Goal: Register for event/course

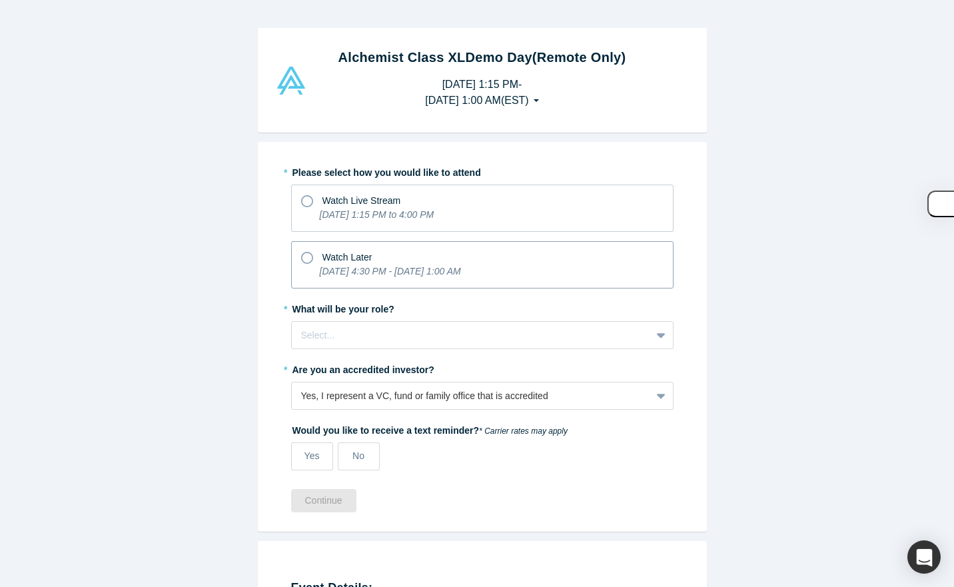
click at [301, 250] on div "Watch Later" at bounding box center [482, 255] width 362 height 18
click at [0, 0] on input "Watch Later [DATE] 4:30 PM - [DATE] 1:00 AM" at bounding box center [0, 0] width 0 height 0
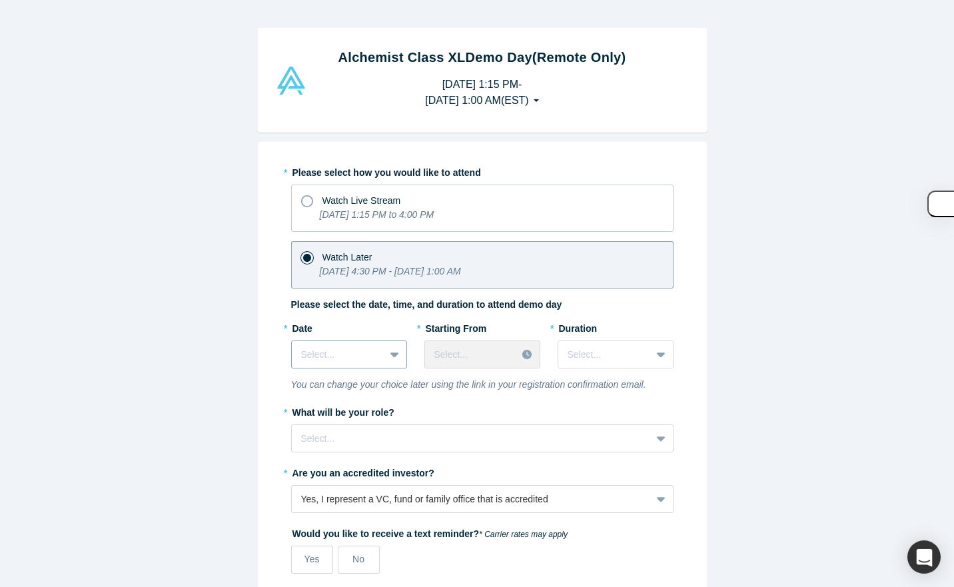
click at [385, 356] on div at bounding box center [395, 354] width 21 height 24
click at [389, 354] on icon at bounding box center [393, 354] width 9 height 5
click at [390, 350] on icon at bounding box center [394, 354] width 9 height 13
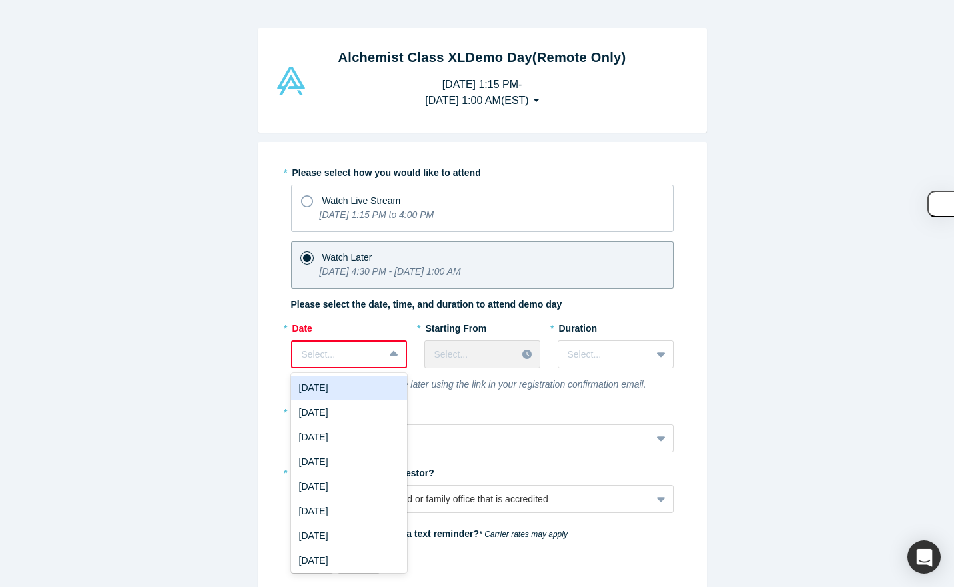
click at [353, 384] on div "[DATE]" at bounding box center [349, 388] width 116 height 25
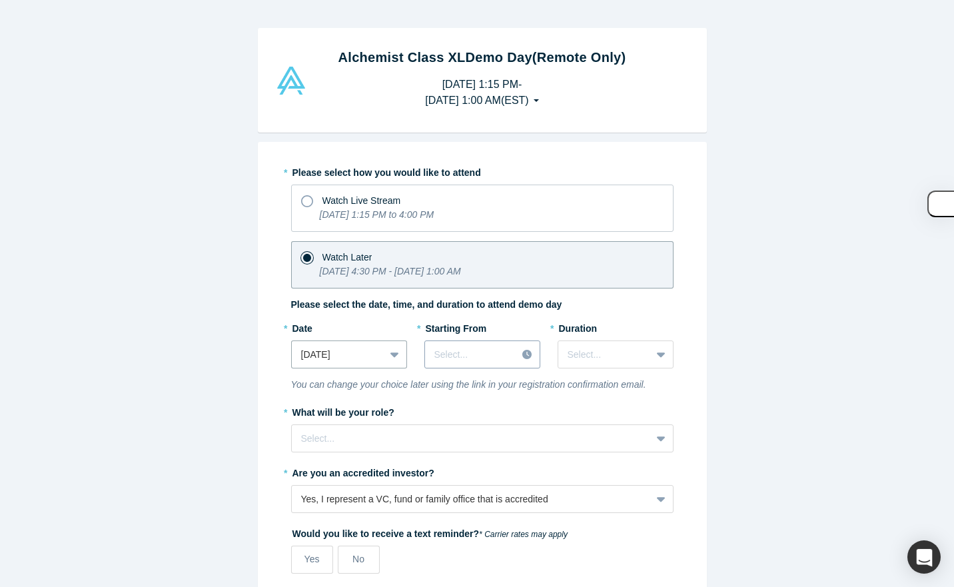
click at [504, 362] on div "Select..." at bounding box center [471, 355] width 92 height 22
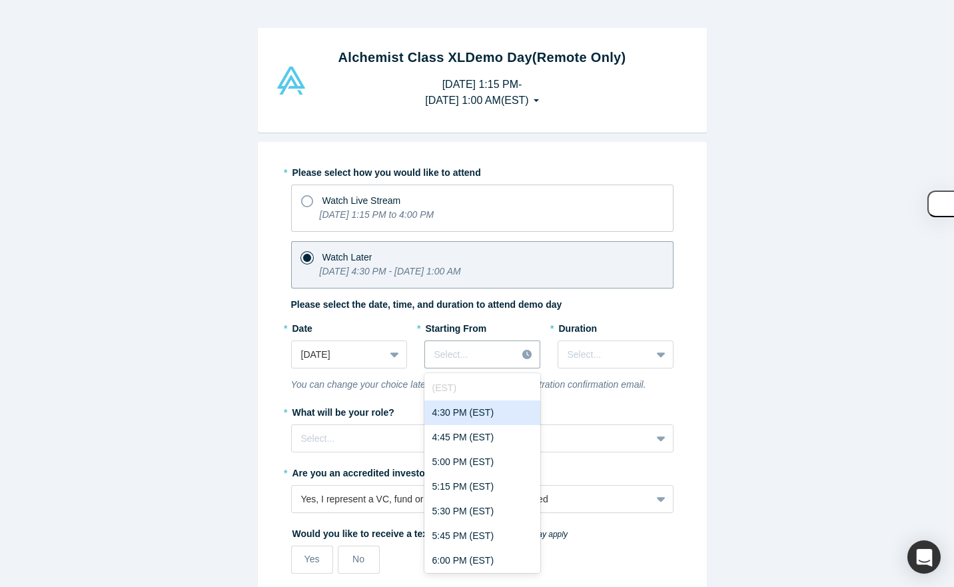
click at [479, 410] on div "4:30 PM (EST)" at bounding box center [482, 412] width 116 height 25
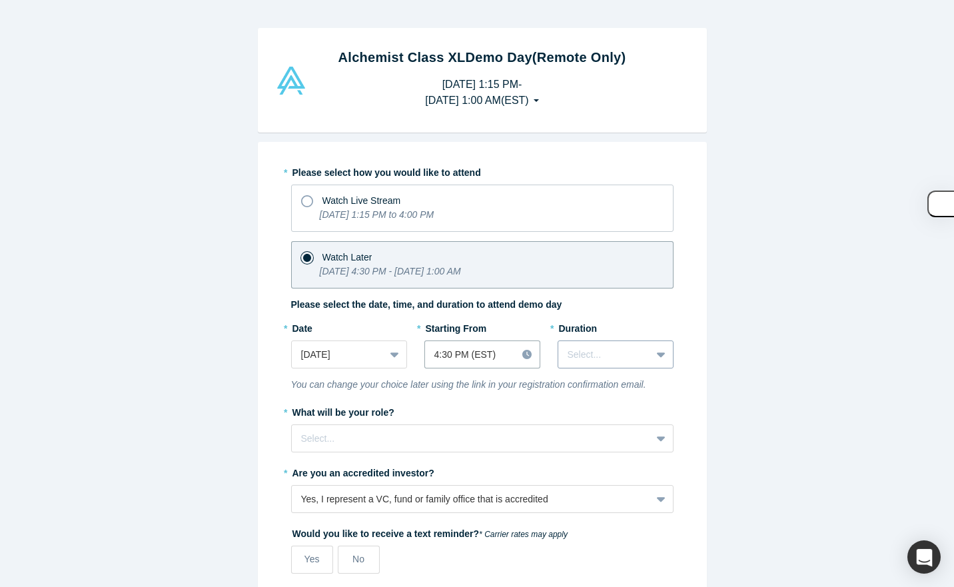
click at [603, 356] on div at bounding box center [604, 354] width 74 height 17
click at [573, 412] on div "1 hour" at bounding box center [615, 412] width 116 height 25
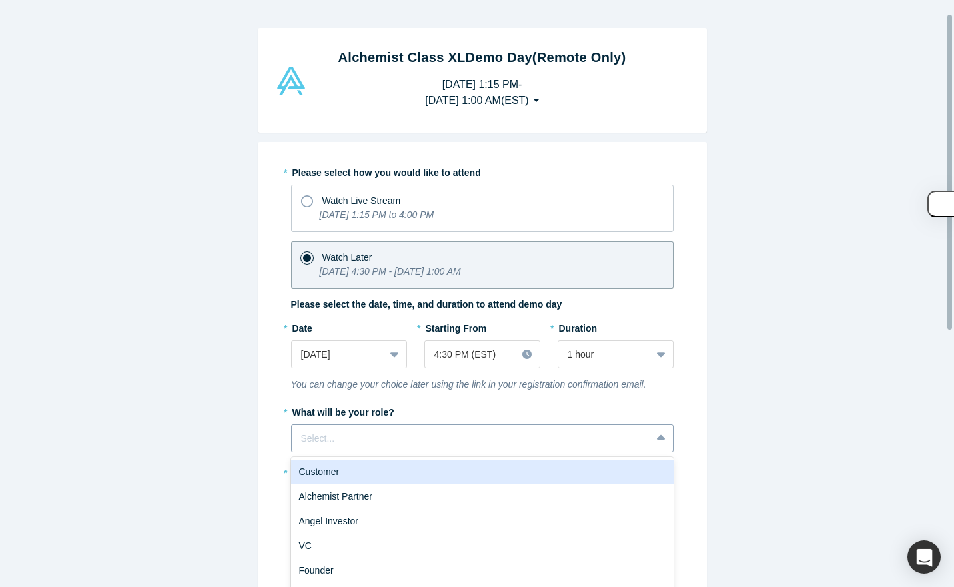
scroll to position [29, 0]
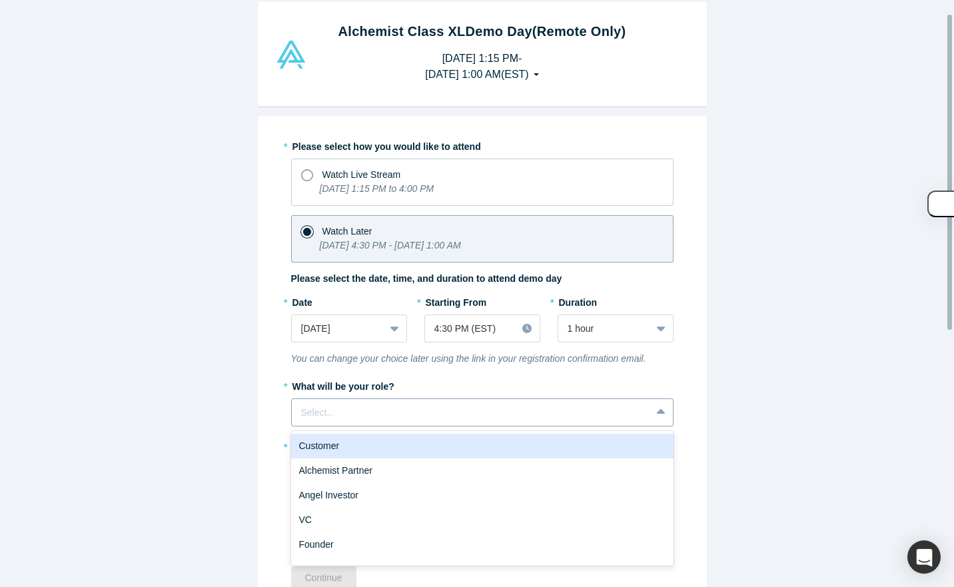
click at [332, 426] on div "6 results available. Use Up and Down to choose options, press Enter to select t…" at bounding box center [482, 412] width 382 height 28
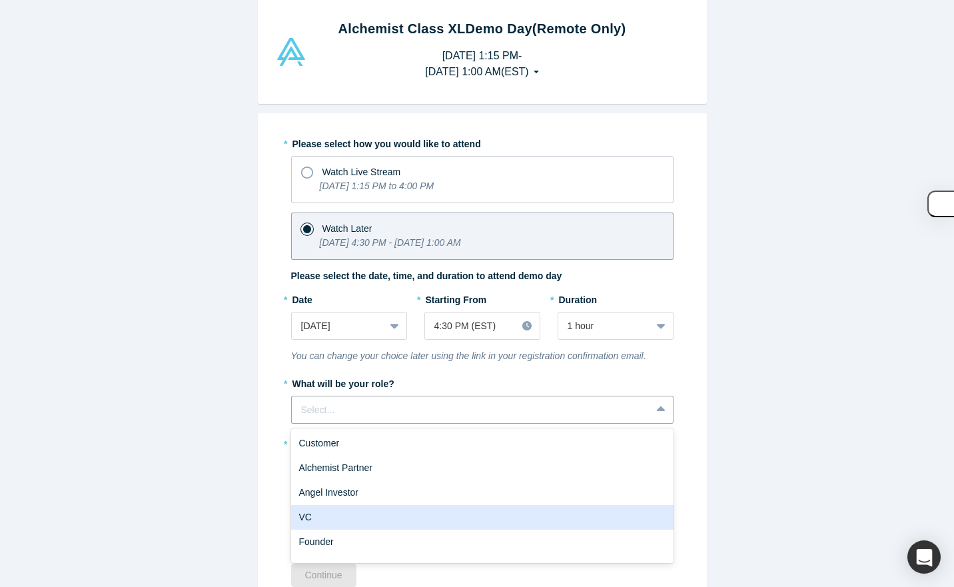
click at [296, 523] on div "VC" at bounding box center [482, 517] width 382 height 25
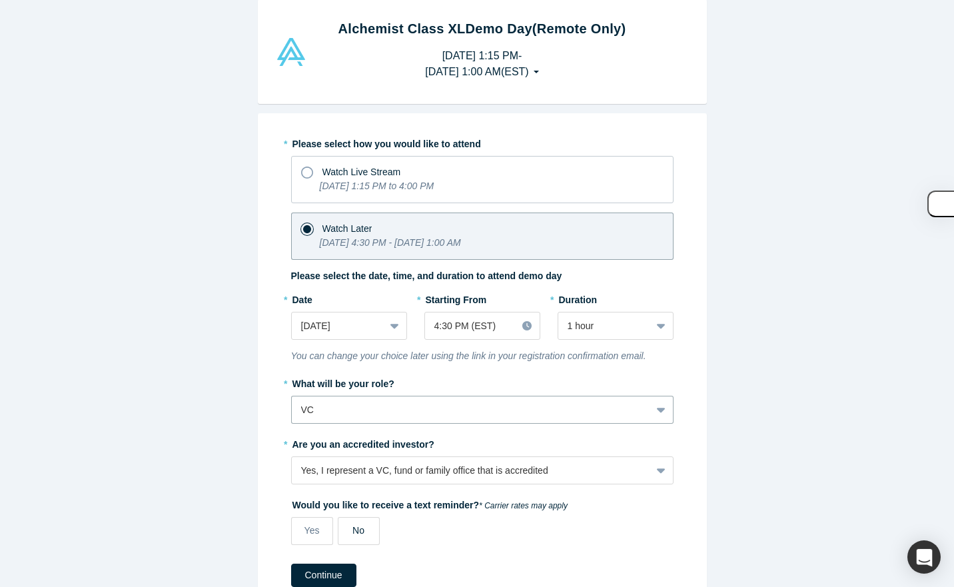
click at [354, 527] on span "No" at bounding box center [358, 530] width 12 height 11
click at [0, 0] on input "No" at bounding box center [0, 0] width 0 height 0
click at [328, 567] on button "Continue" at bounding box center [323, 574] width 65 height 23
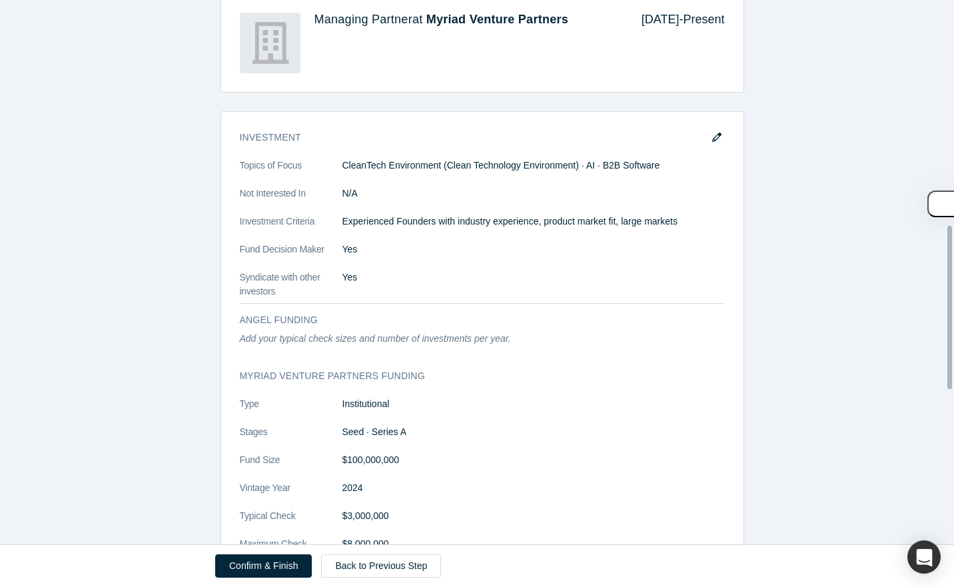
scroll to position [741, 0]
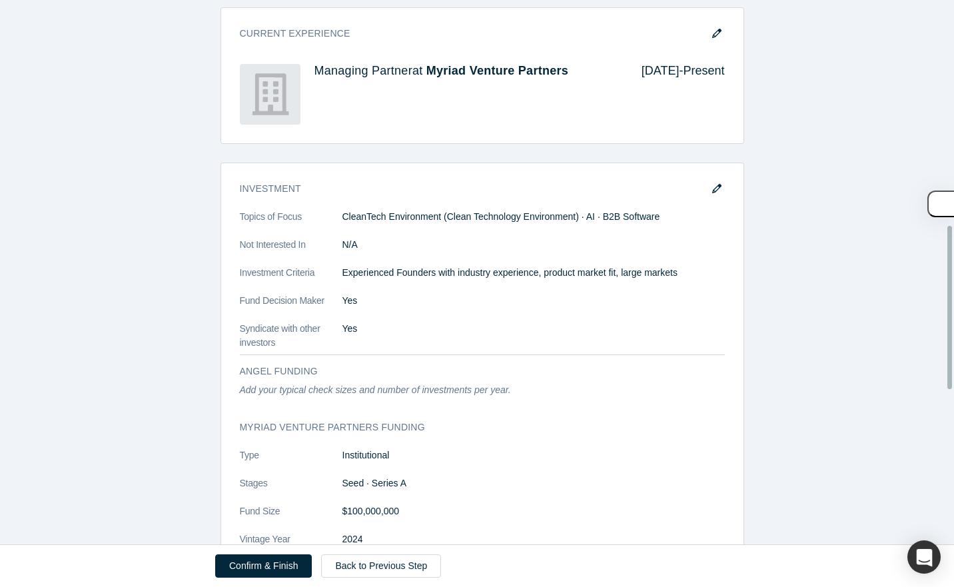
drag, startPoint x: 950, startPoint y: 103, endPoint x: 796, endPoint y: 325, distance: 269.5
click at [796, 325] on div "Demo Day Registration To complete registration, please review your profile and …" at bounding box center [477, 272] width 954 height 544
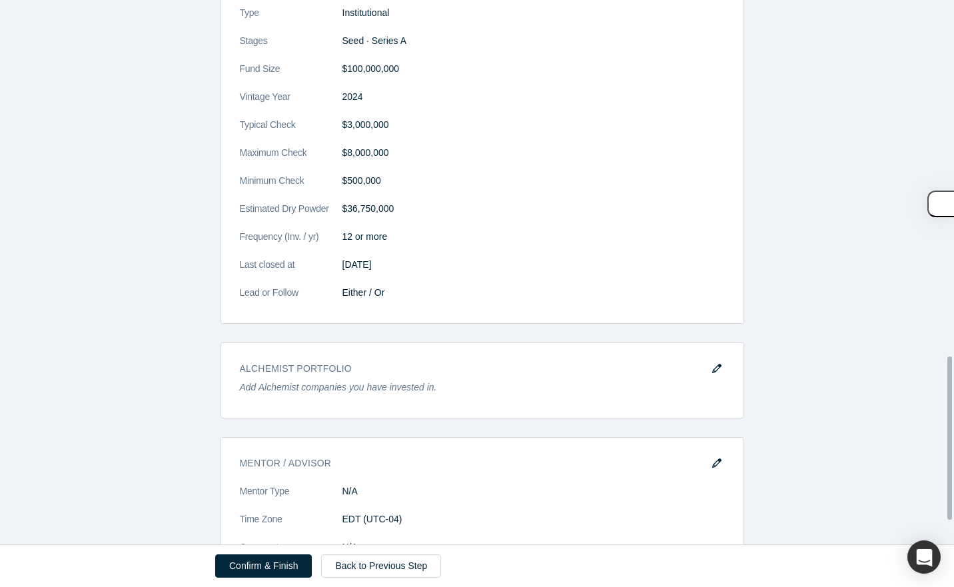
scroll to position [1263, 0]
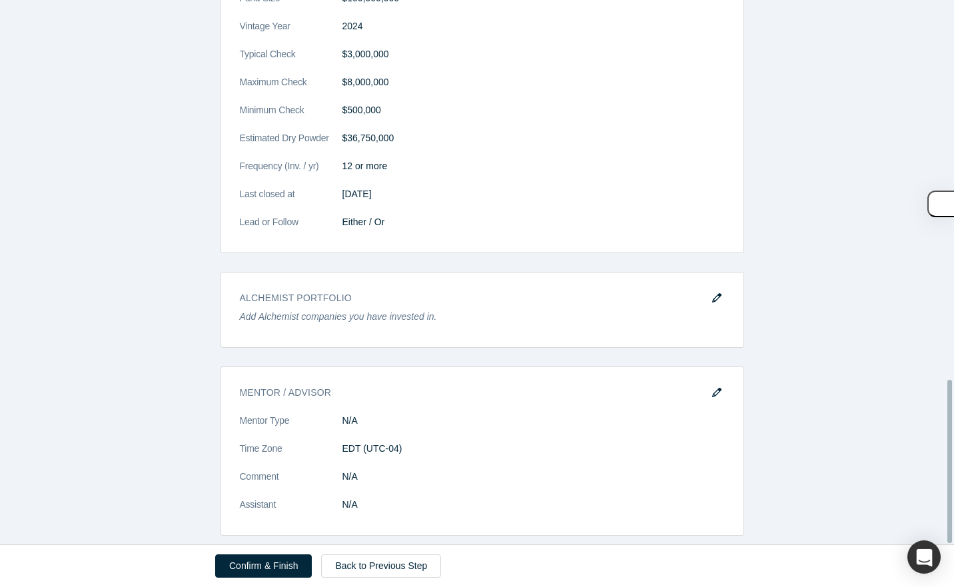
drag, startPoint x: 949, startPoint y: 270, endPoint x: 856, endPoint y: 475, distance: 225.3
click at [856, 475] on div "Demo Day Registration To complete registration, please review your profile and …" at bounding box center [477, 272] width 954 height 544
click at [260, 563] on button "Confirm & Finish" at bounding box center [263, 565] width 97 height 23
